Goal: Task Accomplishment & Management: Manage account settings

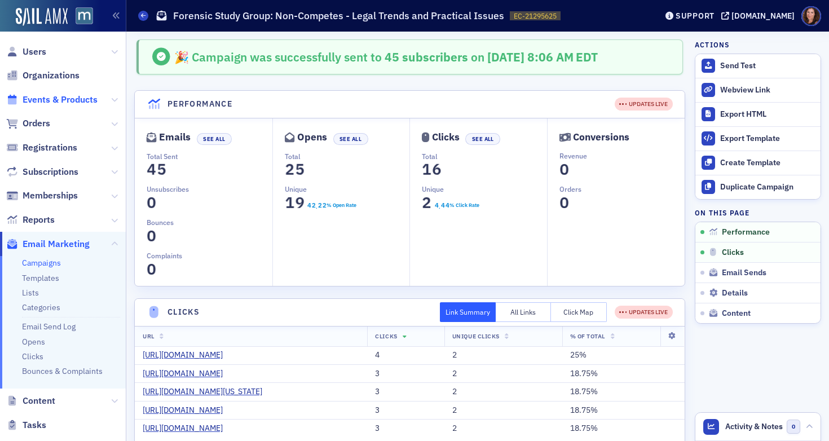
click at [53, 103] on span "Events & Products" at bounding box center [60, 100] width 75 height 12
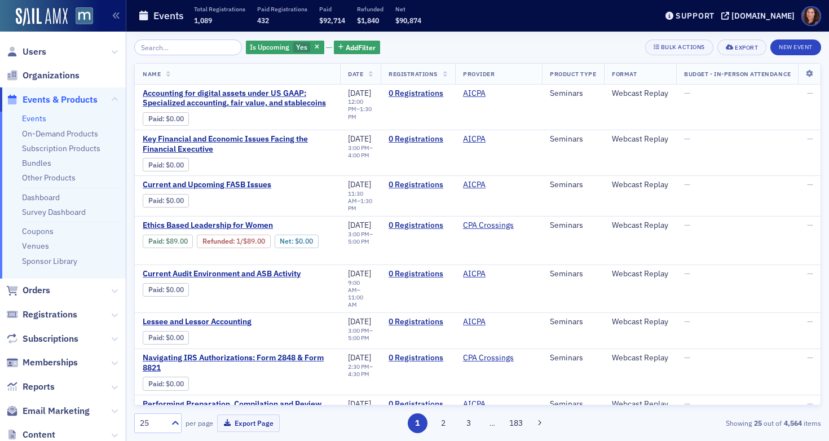
click at [177, 46] on input "search" at bounding box center [188, 47] width 108 height 16
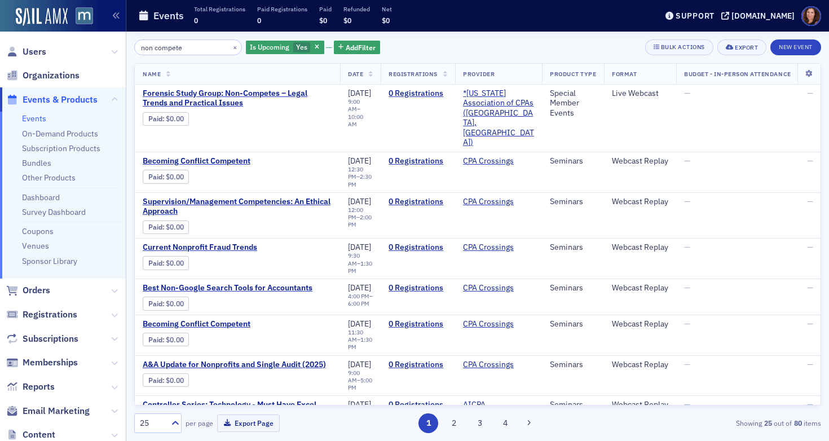
type input "non compete"
click at [230, 96] on span "Forensic Study Group: Non-Competes – Legal Trends and Practical Issues" at bounding box center [237, 99] width 189 height 20
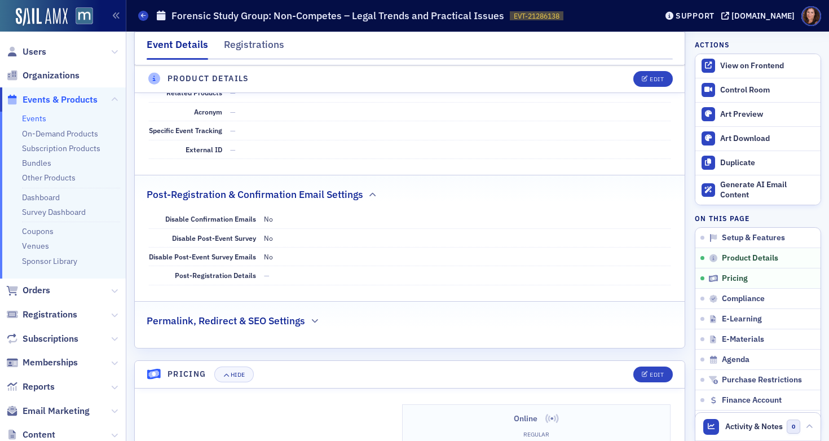
scroll to position [612, 0]
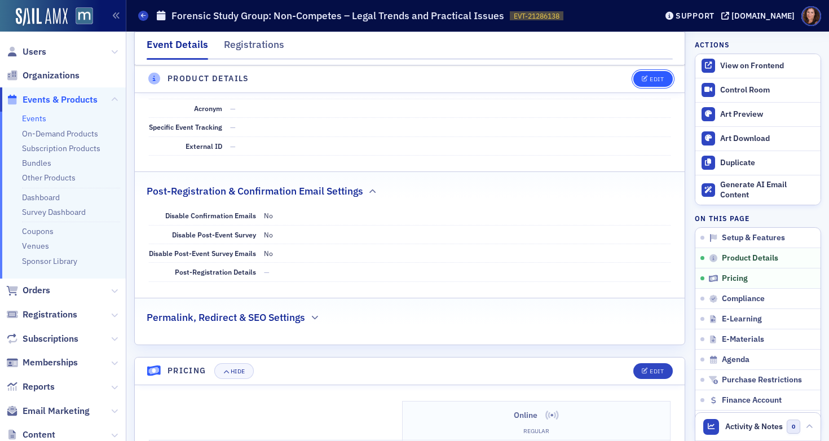
click at [649, 77] on div "Edit" at bounding box center [656, 79] width 14 height 6
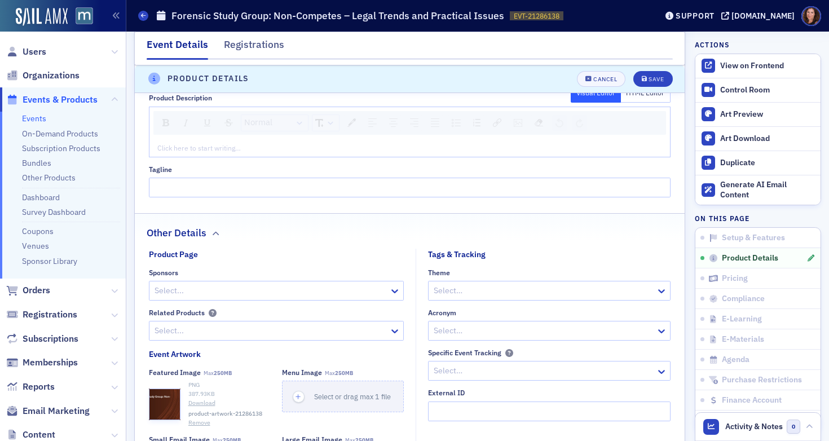
scroll to position [638, 0]
click at [276, 143] on div "rdw-editor" at bounding box center [410, 147] width 505 height 10
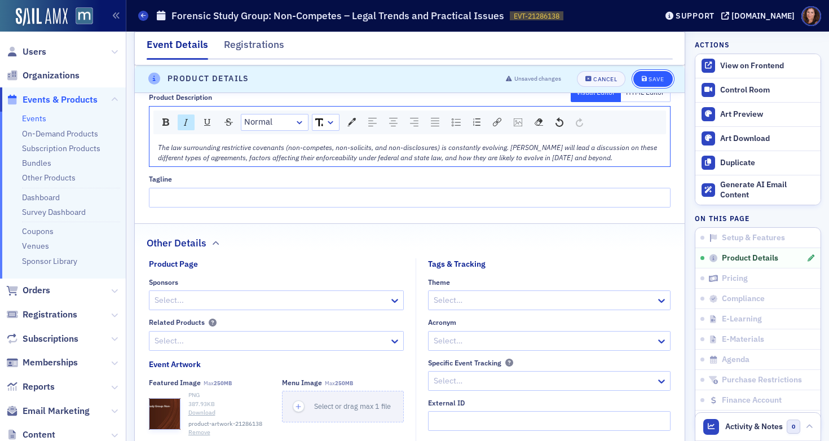
click at [648, 79] on div "Save" at bounding box center [655, 79] width 15 height 6
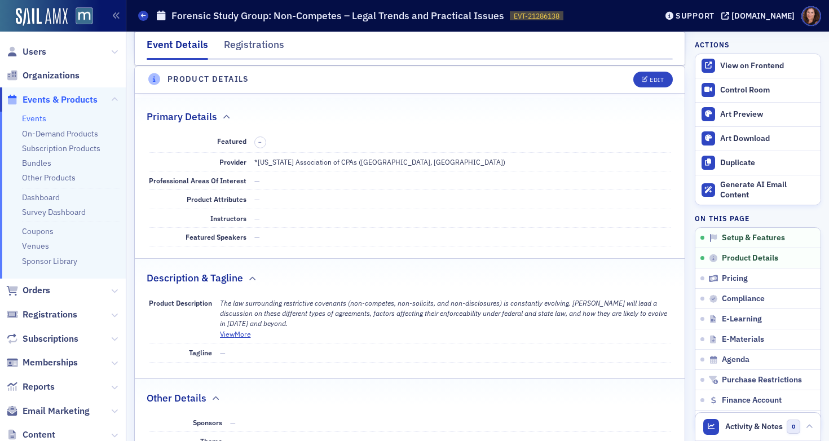
scroll to position [272, 0]
